Goal: Contribute content: Contribute content

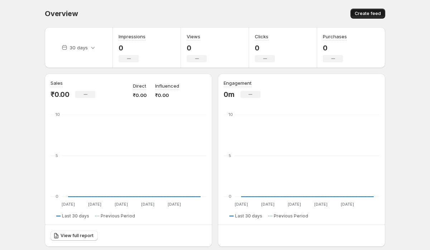
click at [361, 14] on span "Create feed" at bounding box center [368, 14] width 26 height 6
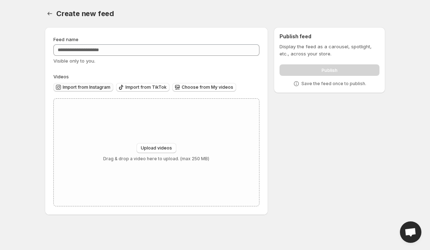
click at [85, 90] on span "Import from Instagram" at bounding box center [87, 88] width 48 height 6
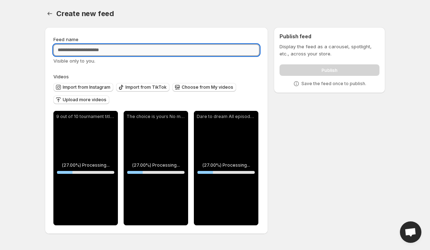
click at [128, 49] on input "Feed name" at bounding box center [156, 49] width 206 height 11
type input "*"
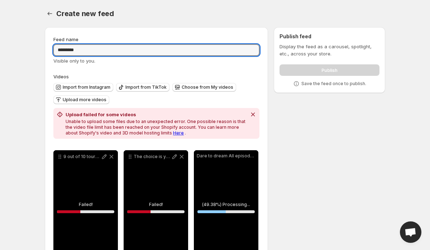
type input "*********"
click at [205, 2] on div "Create new feed. This page is ready Create new feed" at bounding box center [215, 13] width 340 height 27
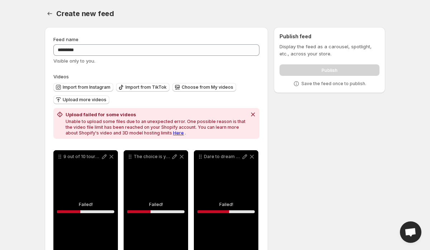
click at [173, 133] on link "Here" at bounding box center [178, 132] width 11 height 5
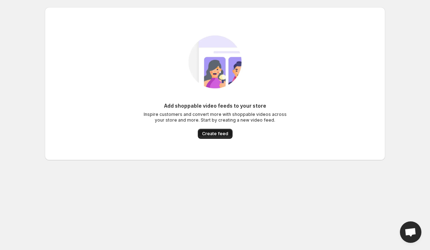
click at [216, 136] on span "Create feed" at bounding box center [215, 134] width 26 height 6
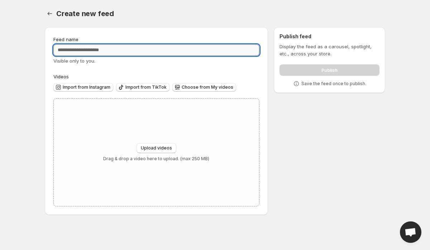
click at [105, 49] on input "Feed name" at bounding box center [156, 49] width 206 height 11
type input "*********"
click at [99, 85] on span "Import from Instagram" at bounding box center [87, 88] width 48 height 6
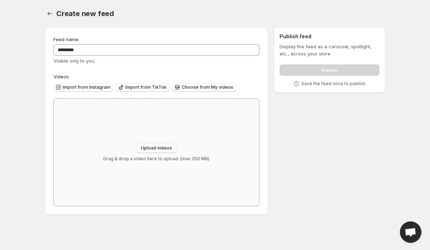
click at [157, 150] on span "Upload videos" at bounding box center [156, 148] width 31 height 6
type input "**********"
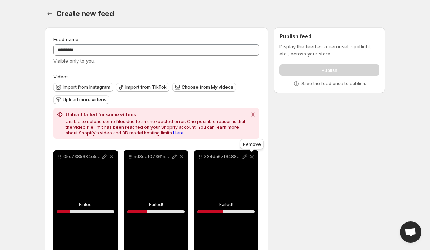
click at [253, 156] on icon at bounding box center [251, 156] width 7 height 7
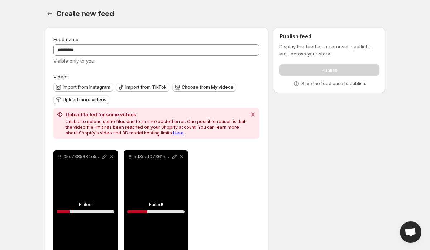
click at [184, 156] on icon at bounding box center [181, 156] width 7 height 7
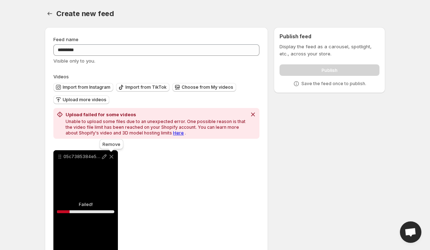
click at [113, 157] on icon at bounding box center [111, 156] width 7 height 7
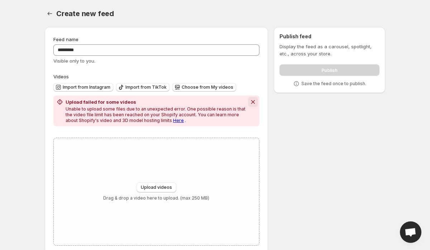
click at [251, 100] on icon "Dismiss notification" at bounding box center [252, 101] width 7 height 7
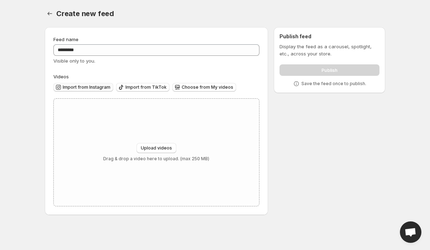
click at [92, 87] on span "Import from Instagram" at bounding box center [87, 88] width 48 height 6
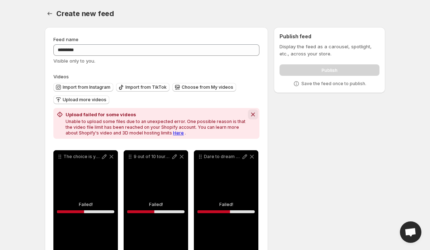
click at [251, 112] on icon "Dismiss notification" at bounding box center [252, 114] width 7 height 7
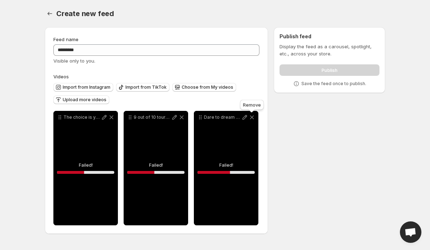
click at [253, 116] on icon at bounding box center [251, 117] width 7 height 7
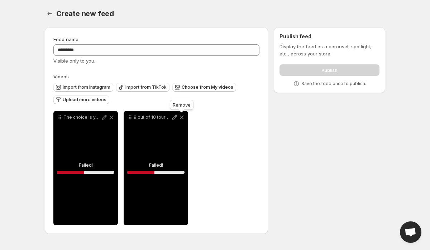
click at [181, 118] on icon at bounding box center [181, 117] width 7 height 7
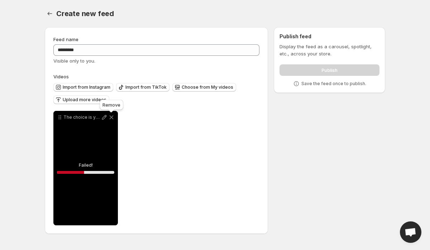
click at [112, 116] on icon at bounding box center [111, 117] width 7 height 7
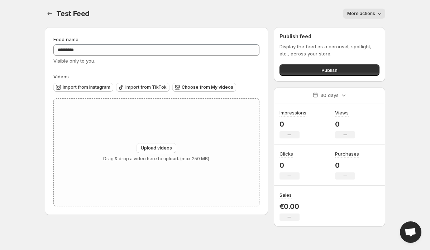
click at [366, 14] on span "More actions" at bounding box center [361, 14] width 28 height 6
click at [359, 29] on span "Delete" at bounding box center [355, 29] width 14 height 6
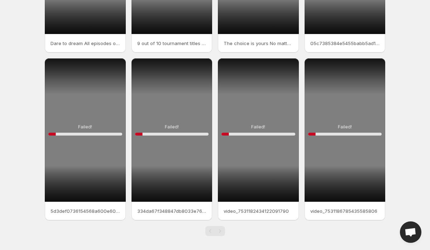
scroll to position [140, 0]
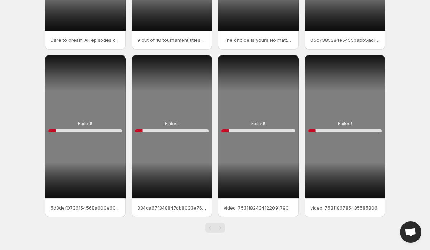
click at [160, 98] on div "Failed! 10 %" at bounding box center [171, 127] width 81 height 144
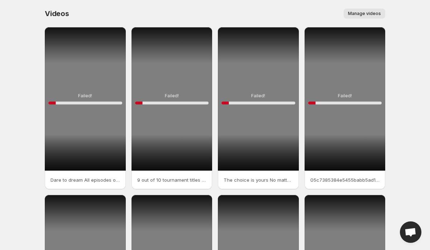
click at [355, 10] on button "Manage videos" at bounding box center [364, 14] width 42 height 10
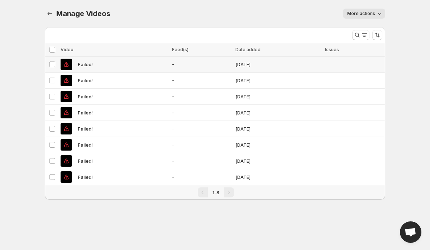
click at [94, 69] on div "Failed!" at bounding box center [114, 64] width 107 height 11
click at [94, 83] on div "Failed!" at bounding box center [114, 80] width 107 height 11
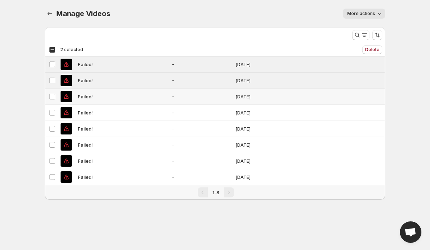
click at [95, 95] on div "Failed!" at bounding box center [114, 96] width 107 height 11
click at [94, 109] on div "Failed!" at bounding box center [114, 112] width 107 height 11
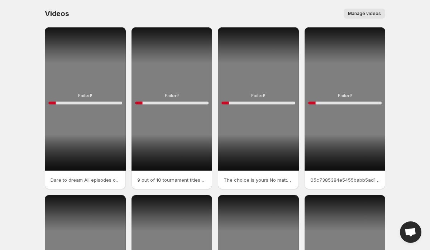
click at [363, 60] on div "Failed! 10 %" at bounding box center [344, 99] width 81 height 144
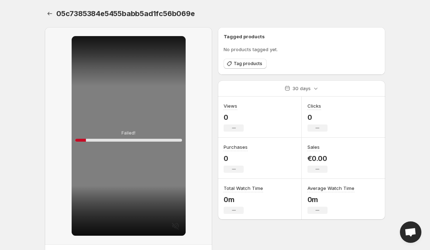
scroll to position [39, 0]
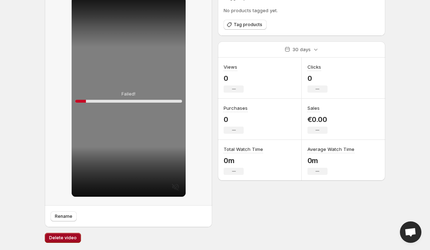
click at [64, 235] on span "Delete video" at bounding box center [63, 238] width 28 height 6
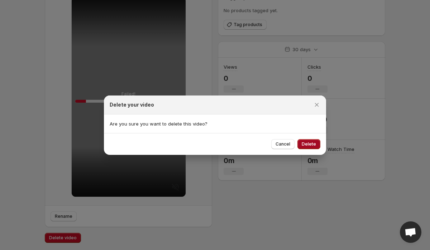
click at [307, 143] on span "Delete" at bounding box center [309, 144] width 14 height 6
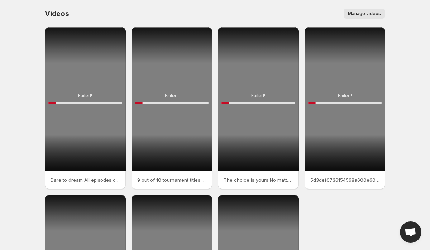
click at [329, 98] on div "Failed! 10 %" at bounding box center [344, 99] width 81 height 144
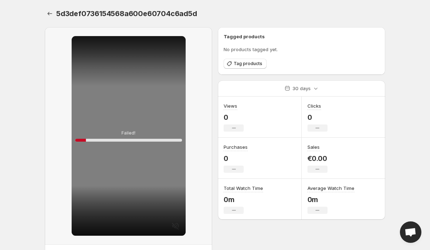
scroll to position [39, 0]
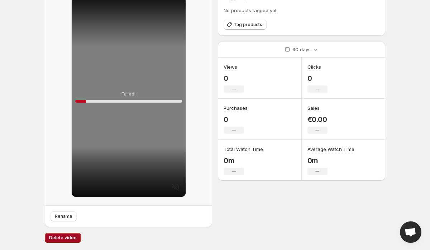
click at [70, 241] on button "Delete video" at bounding box center [63, 238] width 36 height 10
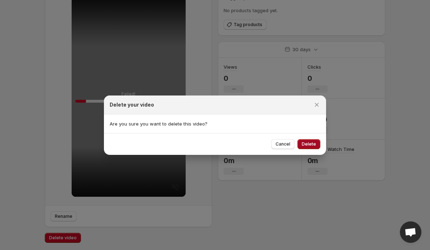
click at [305, 139] on button "Delete" at bounding box center [308, 144] width 23 height 10
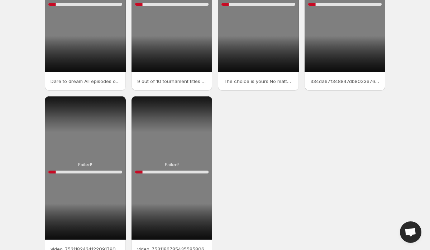
scroll to position [113, 0]
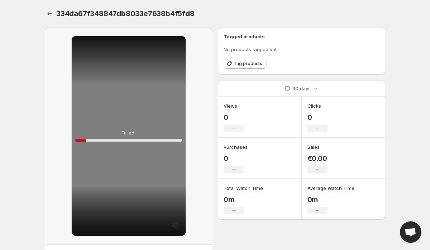
scroll to position [39, 0]
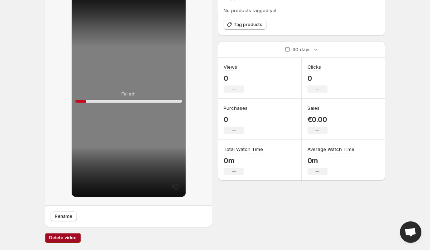
click at [68, 237] on span "Delete video" at bounding box center [63, 238] width 28 height 6
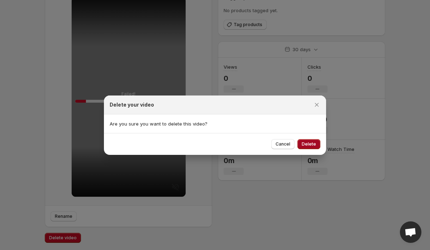
click at [313, 146] on span "Delete" at bounding box center [309, 144] width 14 height 6
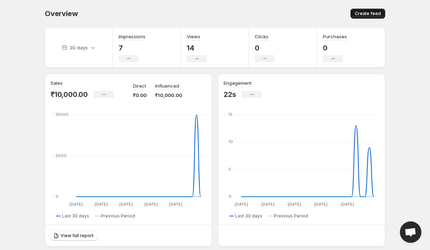
click at [374, 10] on button "Create feed" at bounding box center [367, 14] width 35 height 10
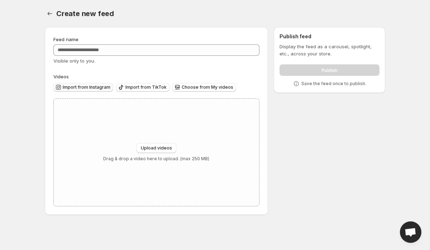
click at [80, 84] on button "Import from Instagram" at bounding box center [83, 87] width 60 height 9
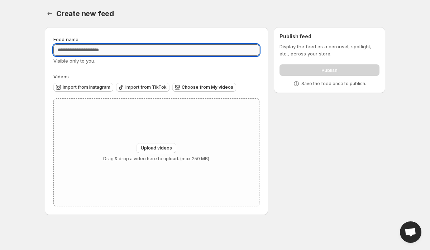
click at [136, 53] on input "Feed name" at bounding box center [156, 49] width 206 height 11
click at [148, 150] on span "Upload videos" at bounding box center [156, 148] width 31 height 6
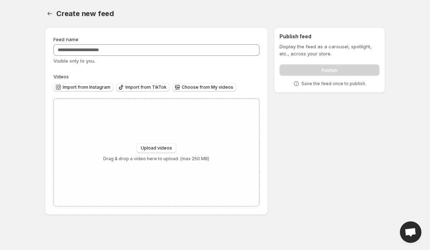
type input "**********"
click at [153, 148] on span "Upload videos" at bounding box center [156, 148] width 31 height 6
type input "**********"
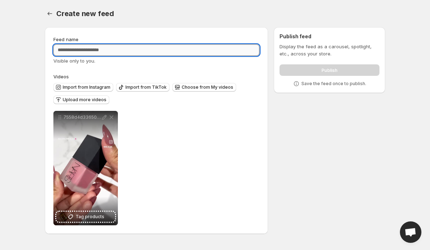
click at [186, 54] on input "Feed name" at bounding box center [156, 49] width 206 height 11
type input "***"
